Goal: Task Accomplishment & Management: Use online tool/utility

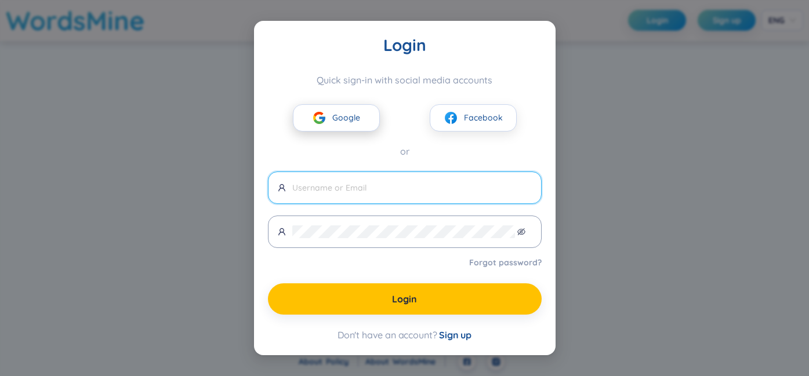
drag, startPoint x: 0, startPoint y: 0, endPoint x: 331, endPoint y: 111, distance: 348.9
click at [331, 111] on button "Google" at bounding box center [336, 117] width 87 height 27
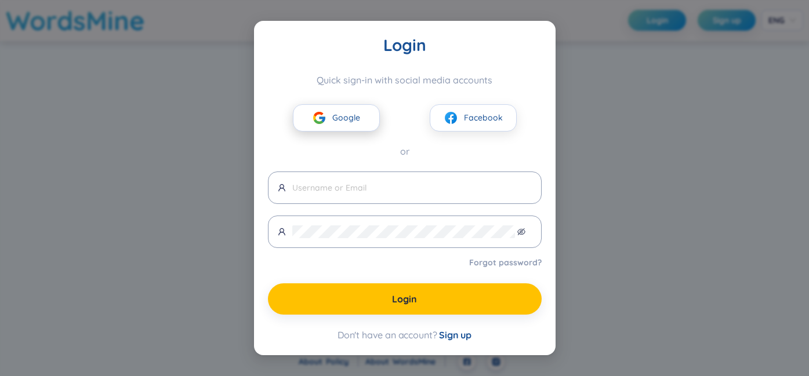
click at [341, 111] on span "Google" at bounding box center [346, 117] width 28 height 13
click at [373, 121] on button "Google" at bounding box center [336, 117] width 87 height 27
click at [351, 125] on button "Google" at bounding box center [336, 117] width 87 height 27
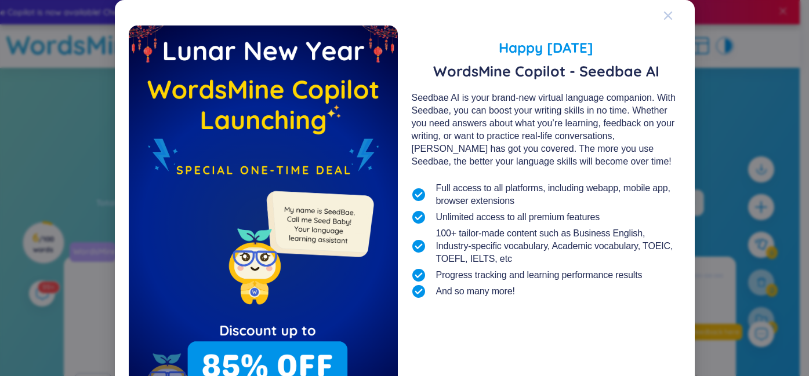
click at [666, 13] on icon "Close" at bounding box center [668, 16] width 8 height 8
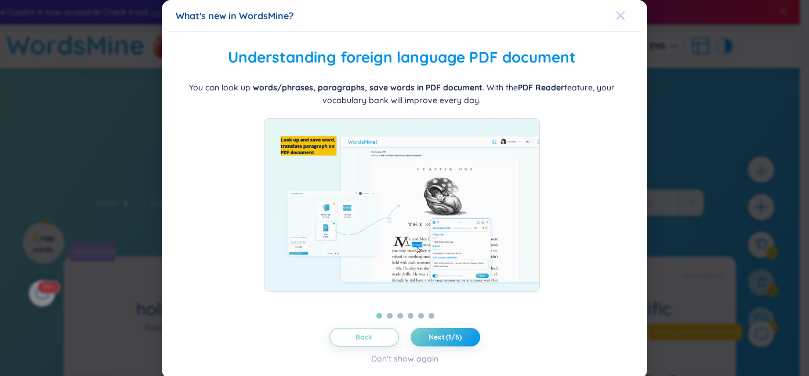
click at [618, 10] on span "Close" at bounding box center [631, 15] width 31 height 31
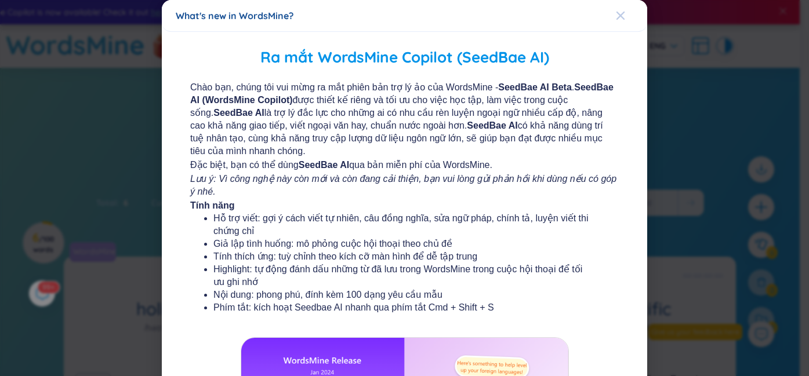
click at [616, 12] on icon "Close" at bounding box center [620, 15] width 9 height 9
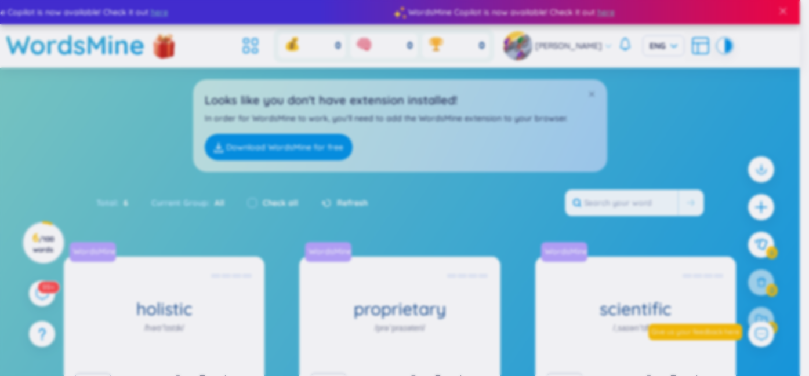
click at [611, 12] on div "What's new in WordsMine? Ra mắt WordsMine Copilot (SeedBae AI) Chào bạn, chúng …" at bounding box center [404, 188] width 809 height 376
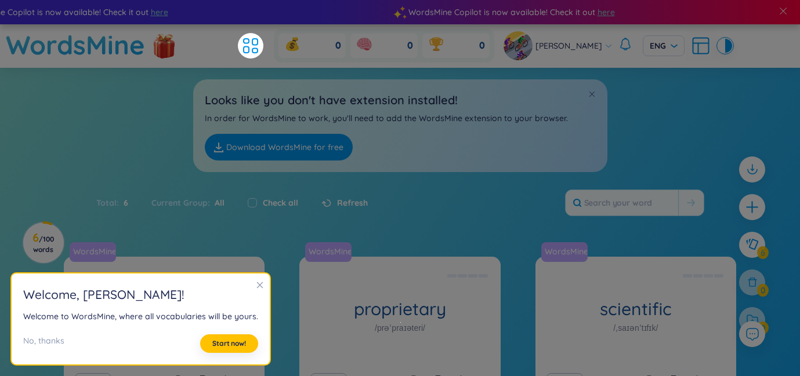
click at [504, 186] on div "Total : 6 Current Group : All Check all Refresh" at bounding box center [400, 209] width 724 height 50
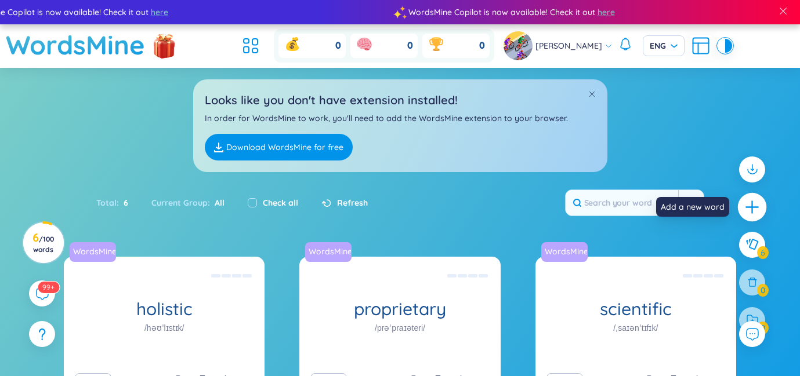
click at [760, 205] on div at bounding box center [752, 207] width 29 height 29
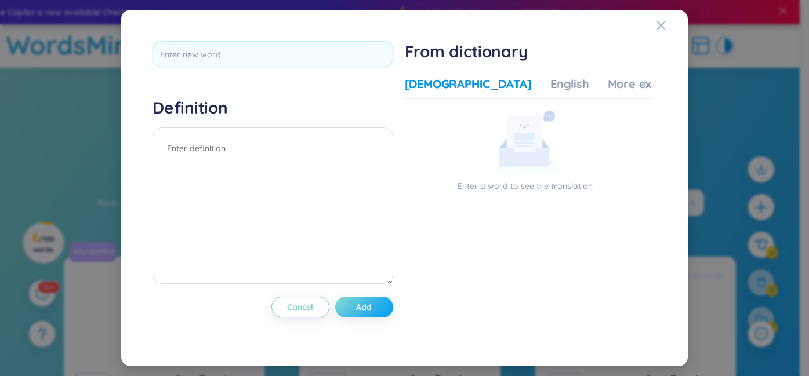
click at [352, 309] on button "Add" at bounding box center [364, 307] width 58 height 21
click at [550, 85] on div "English" at bounding box center [569, 84] width 39 height 16
click at [655, 28] on div "Definition Cancel Add From dictionary Vietnamese English More examples Enter a …" at bounding box center [404, 188] width 539 height 328
click at [661, 27] on icon "Close" at bounding box center [661, 25] width 8 height 8
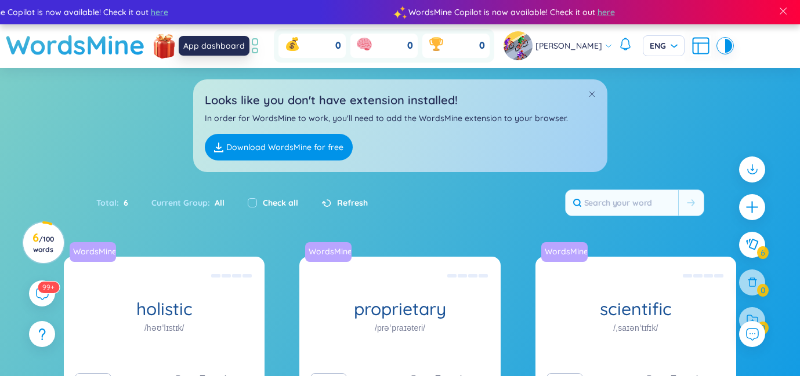
click at [258, 41] on icon at bounding box center [254, 42] width 5 height 6
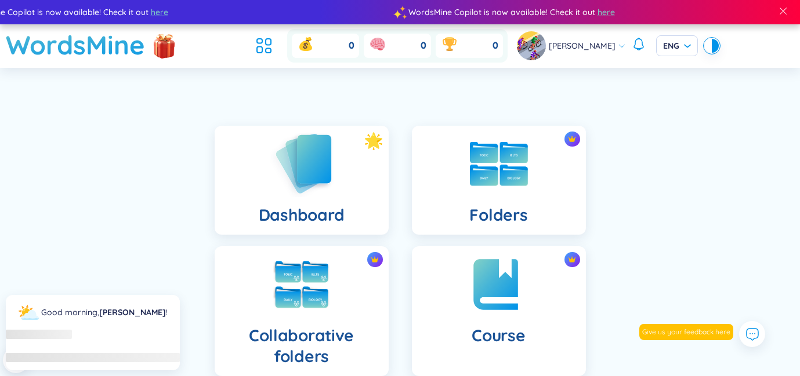
click at [349, 218] on div "Dashboard" at bounding box center [302, 180] width 174 height 109
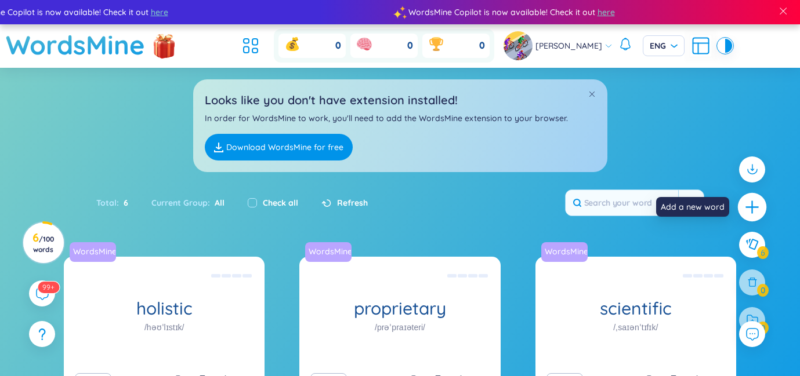
click at [746, 209] on icon "plus" at bounding box center [752, 207] width 16 height 16
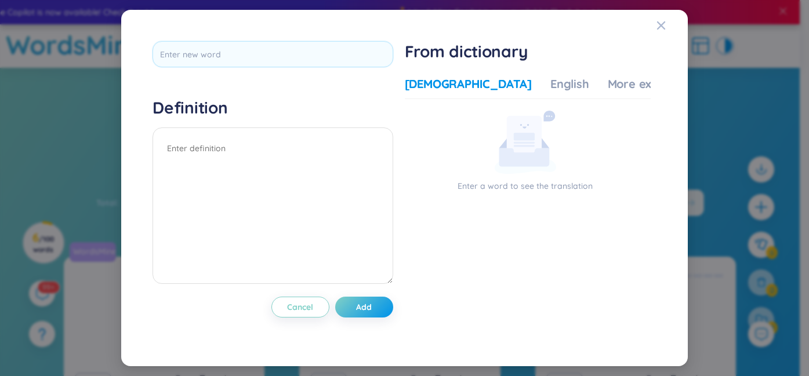
click at [785, 149] on div "Definition Cancel Add From dictionary Vietnamese English More examples Enter a …" at bounding box center [404, 188] width 809 height 376
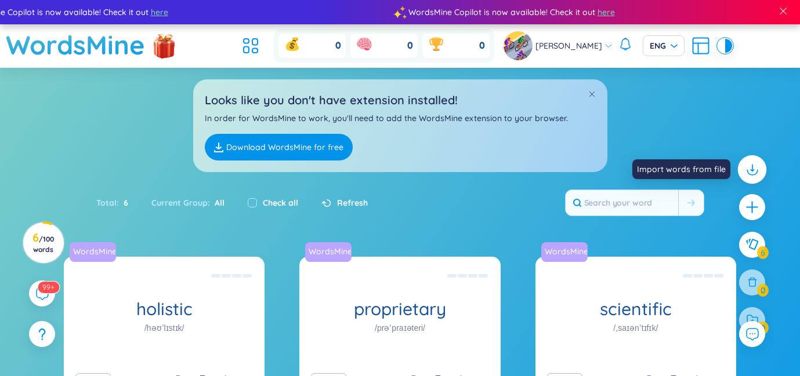
click at [749, 173] on icon at bounding box center [751, 169] width 15 height 15
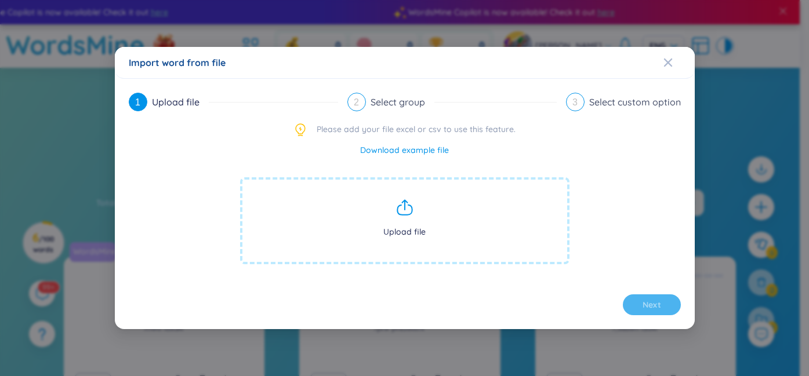
click at [378, 222] on span "Upload file" at bounding box center [404, 221] width 329 height 87
click at [398, 147] on link "Download example file" at bounding box center [404, 150] width 89 height 13
click at [668, 59] on icon "Close" at bounding box center [668, 62] width 9 height 9
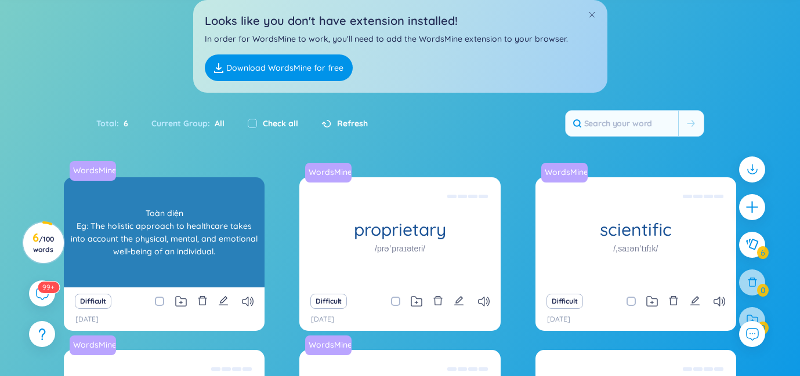
scroll to position [36, 0]
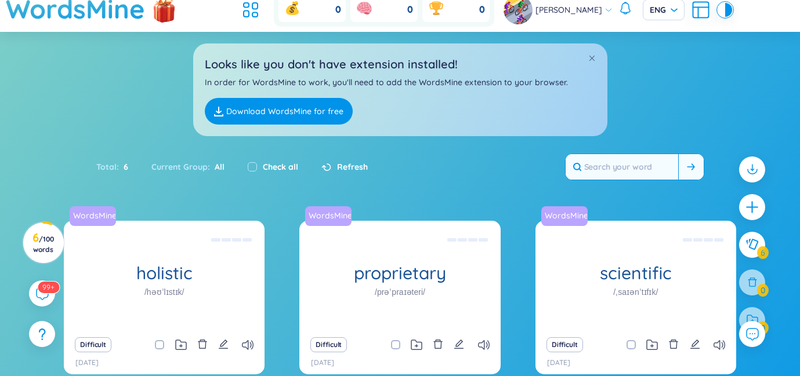
click at [644, 168] on input "text" at bounding box center [622, 167] width 113 height 26
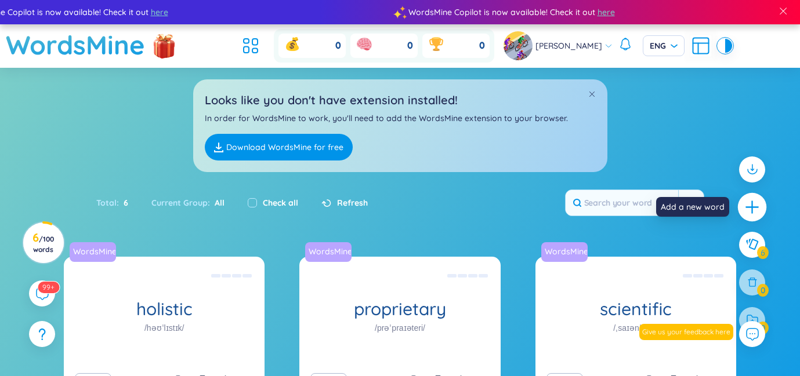
click at [745, 209] on icon "plus" at bounding box center [752, 207] width 16 height 16
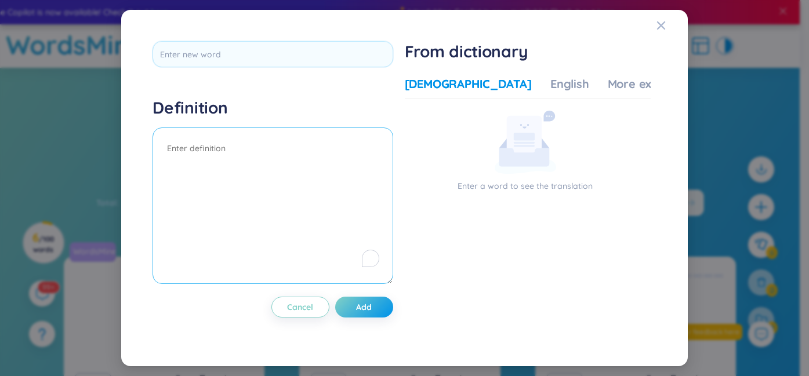
paste textarea "renovate rush hour pickpocketed [PERSON_NAME] crime abandoned [GEOGRAPHIC_DATA]…"
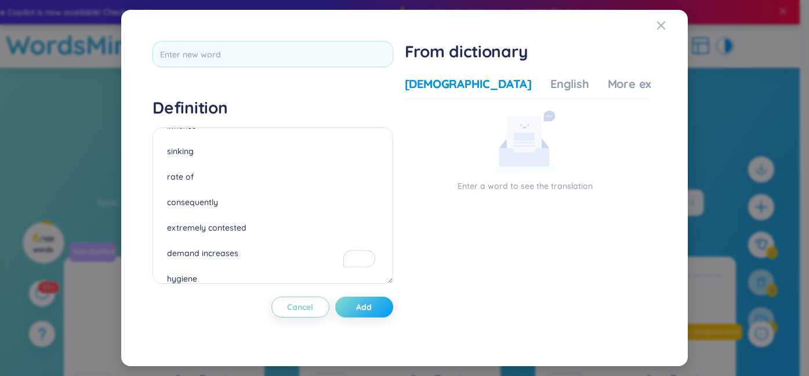
click at [377, 309] on button "Add" at bounding box center [364, 307] width 58 height 21
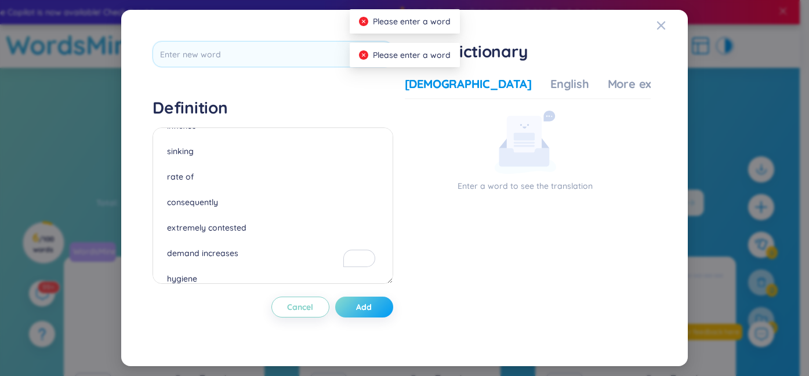
click at [377, 309] on button "Add" at bounding box center [364, 307] width 58 height 21
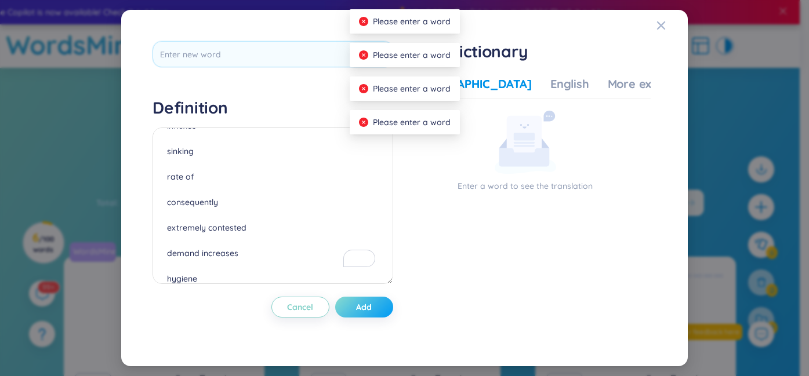
click at [377, 309] on button "Add" at bounding box center [364, 307] width 58 height 21
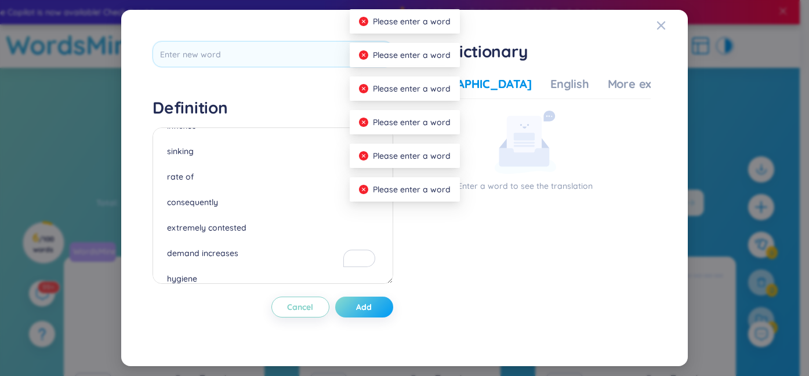
click at [377, 309] on button "Add" at bounding box center [364, 307] width 58 height 21
click at [285, 281] on textarea "renovate rush hour pickpocketed [PERSON_NAME] crime abandoned [GEOGRAPHIC_DATA]…" at bounding box center [273, 206] width 240 height 157
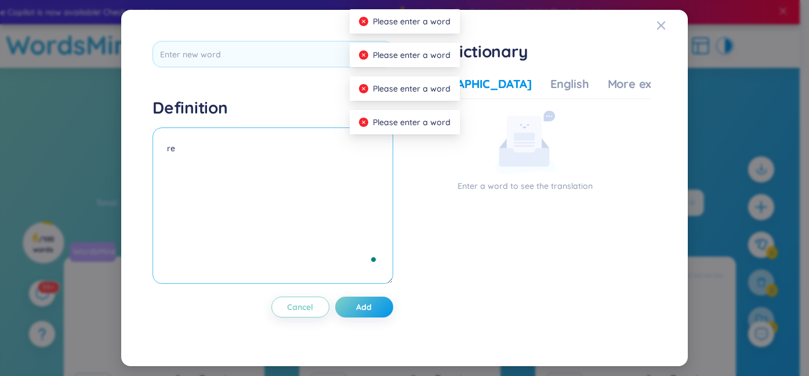
type textarea "r"
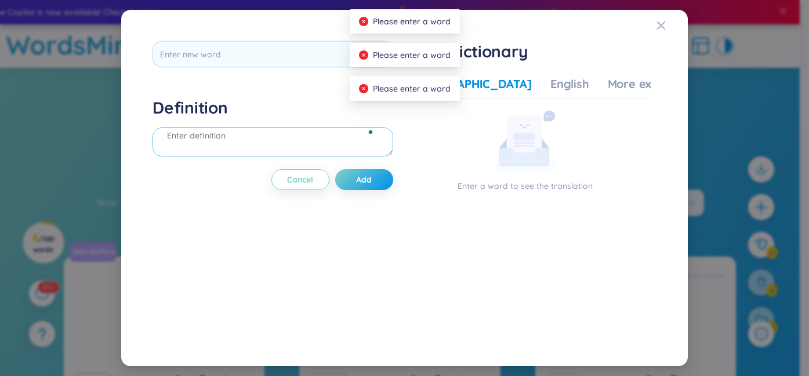
scroll to position [0, 0]
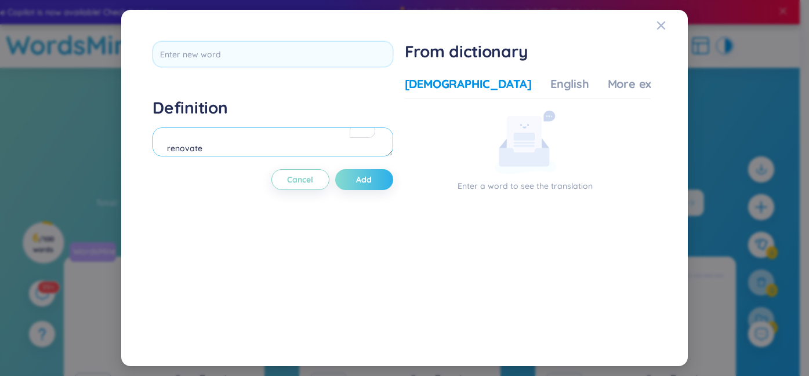
type textarea "renovate"
click at [358, 186] on button "Add" at bounding box center [364, 179] width 58 height 21
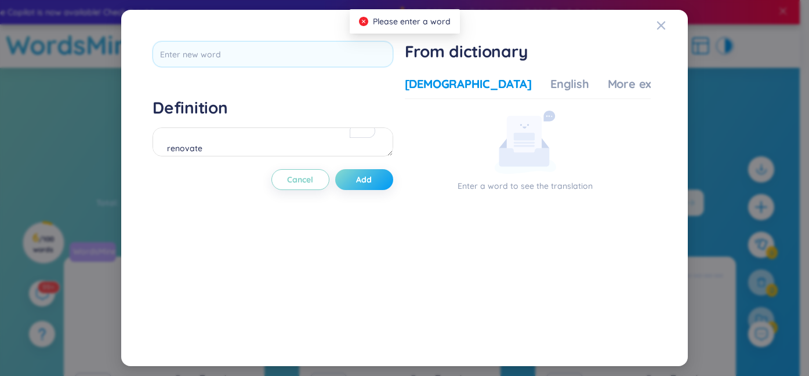
click at [371, 181] on span "Add" at bounding box center [364, 180] width 16 height 12
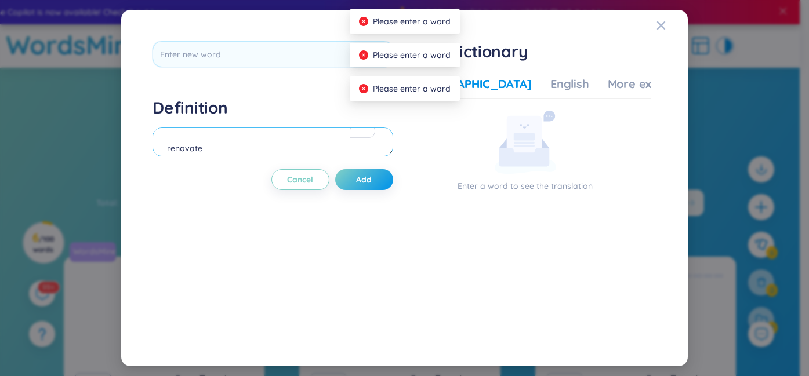
drag, startPoint x: 371, startPoint y: 181, endPoint x: 391, endPoint y: 154, distance: 33.2
click at [391, 154] on div "Definition renovate Cancel Add" at bounding box center [273, 188] width 240 height 294
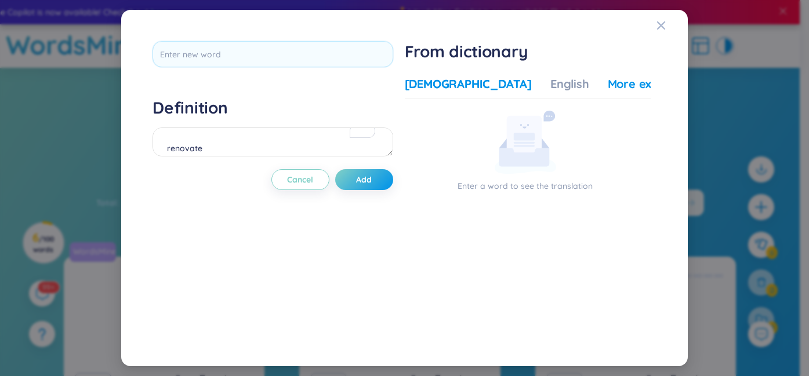
click at [608, 82] on div "More examples" at bounding box center [650, 84] width 84 height 16
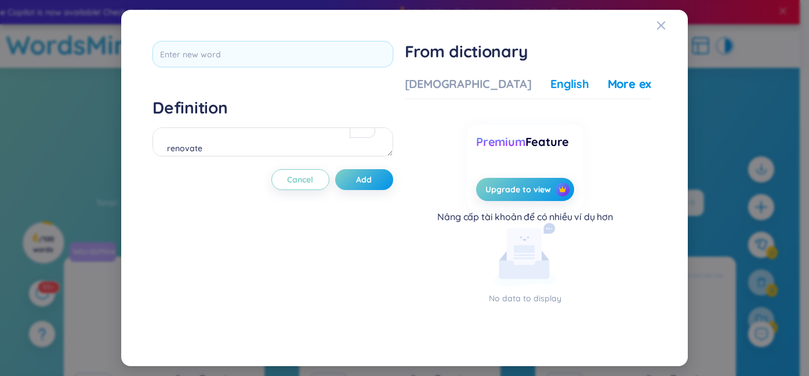
click at [550, 84] on div "English" at bounding box center [569, 84] width 39 height 16
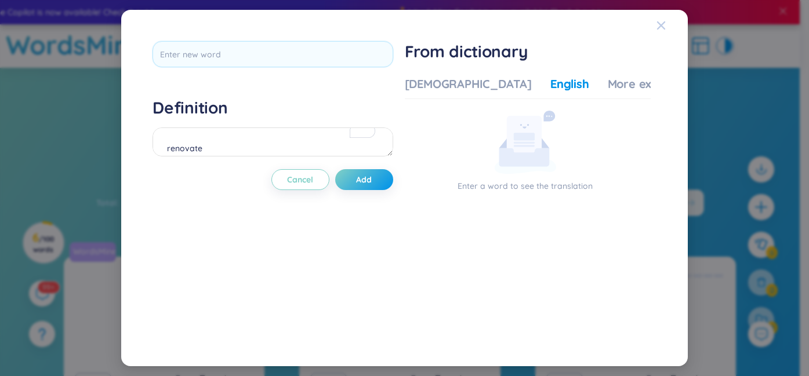
click at [662, 32] on div "Close" at bounding box center [661, 25] width 9 height 31
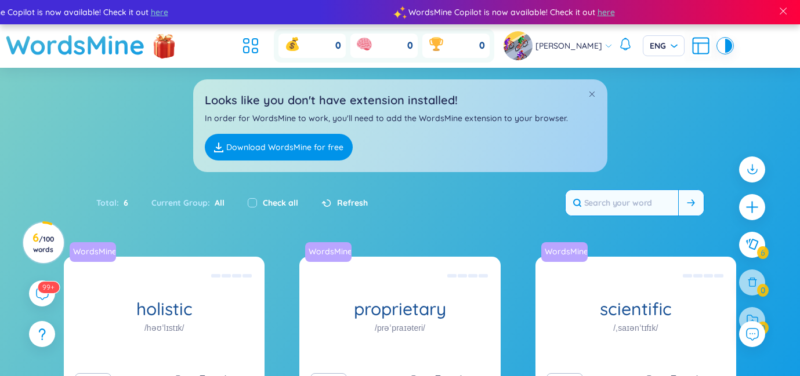
paste input "renovate rush hour pickpocketed [PERSON_NAME] crime abandoned hidden corners ci…"
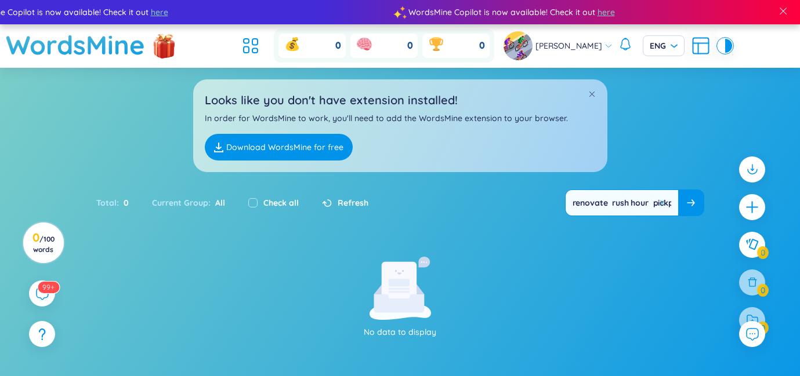
drag, startPoint x: 669, startPoint y: 201, endPoint x: 618, endPoint y: 213, distance: 52.3
click at [618, 213] on input "renovate rush hour pickpocketed [PERSON_NAME] crime abandoned hidden corners ci…" at bounding box center [622, 203] width 113 height 26
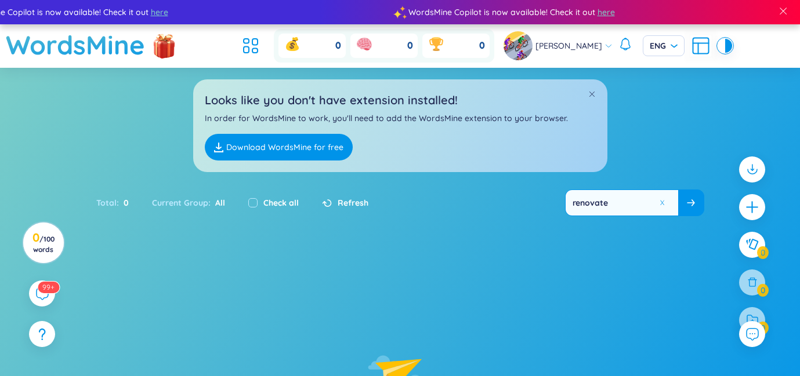
type input "renovate"
click at [694, 205] on icon at bounding box center [691, 203] width 8 height 7
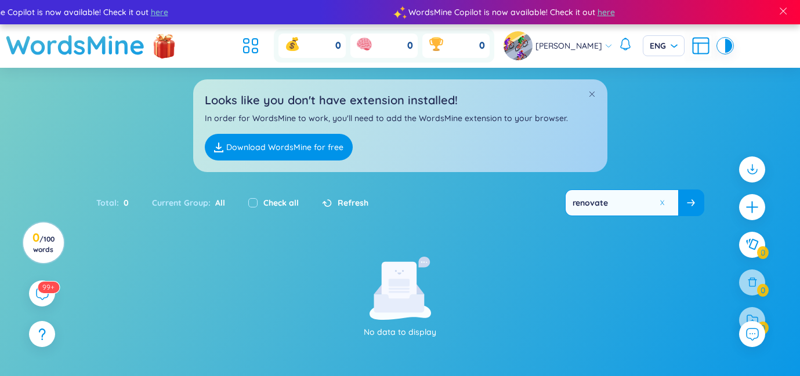
click at [692, 203] on icon at bounding box center [691, 203] width 8 height 7
drag, startPoint x: 620, startPoint y: 202, endPoint x: 560, endPoint y: 218, distance: 61.2
click at [560, 218] on div "Total : 0 Current Group : All Check all Refresh renovate" at bounding box center [400, 209] width 724 height 50
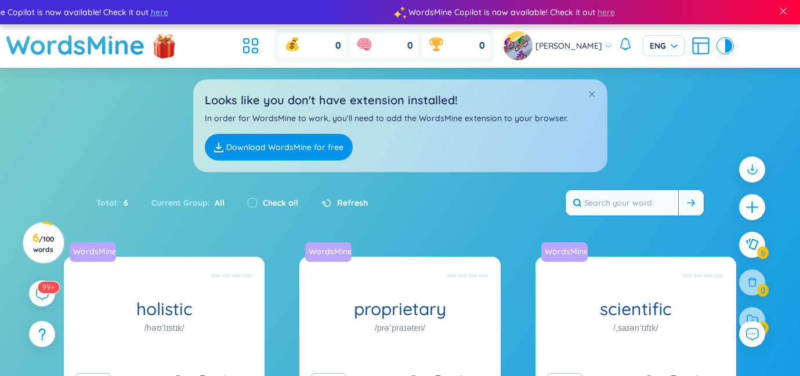
paste input "renovate rush hour pickpocketed [PERSON_NAME] crime abandoned hidden corners ci…"
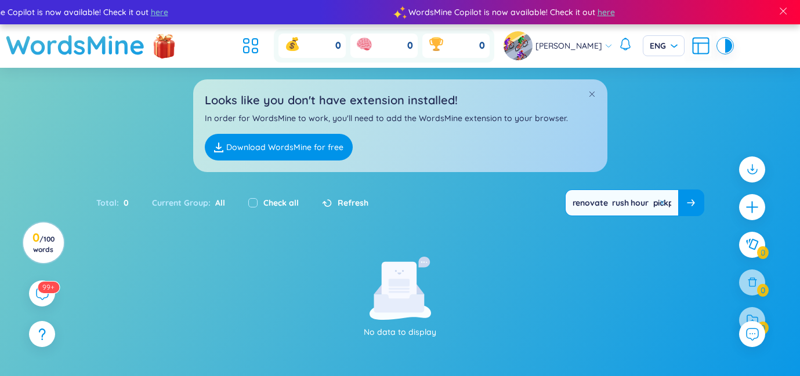
drag, startPoint x: 668, startPoint y: 201, endPoint x: 627, endPoint y: 203, distance: 41.2
click at [627, 203] on div "renovate rush hour pickpocketed [PERSON_NAME] crime abandoned hidden corners ci…" at bounding box center [634, 203] width 139 height 27
drag, startPoint x: 651, startPoint y: 204, endPoint x: 526, endPoint y: 220, distance: 126.9
click at [503, 219] on div "Total : 0 Current Group : All Check all Refresh renovate rush hour pickpocketed…" at bounding box center [400, 209] width 724 height 50
click at [657, 202] on div "renovate rush hour pickpocketed [PERSON_NAME] crime abandoned hidden corners ci…" at bounding box center [634, 203] width 139 height 27
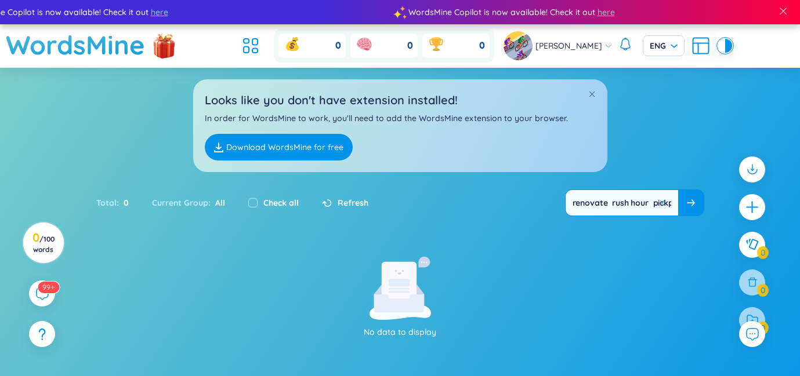
click at [654, 202] on input "renovate rush hour pickpocketed [PERSON_NAME] crime abandoned hidden corners ci…" at bounding box center [622, 203] width 113 height 26
drag, startPoint x: 618, startPoint y: 206, endPoint x: 577, endPoint y: 213, distance: 41.9
click at [577, 213] on input "renovate rush hour pickpocketed [PERSON_NAME] crime abandoned hidden corners ci…" at bounding box center [622, 203] width 113 height 26
drag, startPoint x: 606, startPoint y: 231, endPoint x: 613, endPoint y: 231, distance: 7.5
click at [607, 231] on div "Total : 0 Current Group : All Check all Refresh rush hour pickpocketed [PERSON_…" at bounding box center [400, 209] width 724 height 50
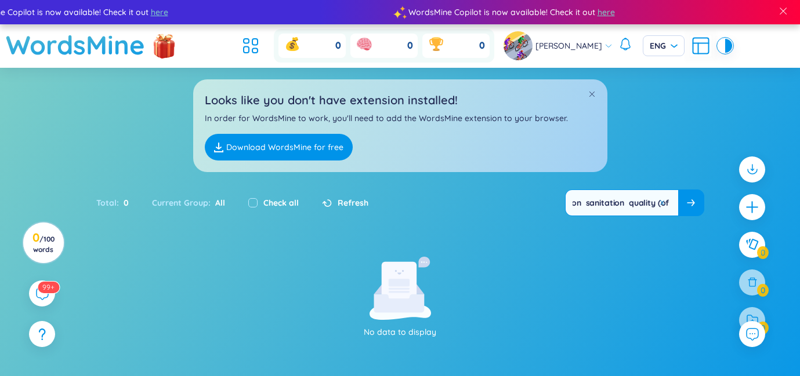
scroll to position [0, 1255]
drag, startPoint x: 629, startPoint y: 206, endPoint x: 723, endPoint y: 201, distance: 93.5
click at [723, 201] on div "Total : 0 Current Group : All Check all Refresh rush hour p" at bounding box center [400, 209] width 724 height 50
type input "rush hour"
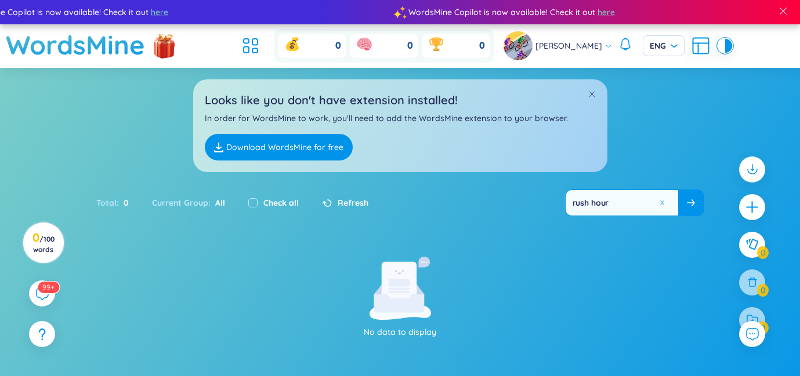
click at [690, 203] on icon at bounding box center [691, 203] width 8 height 7
